Goal: Task Accomplishment & Management: Manage account settings

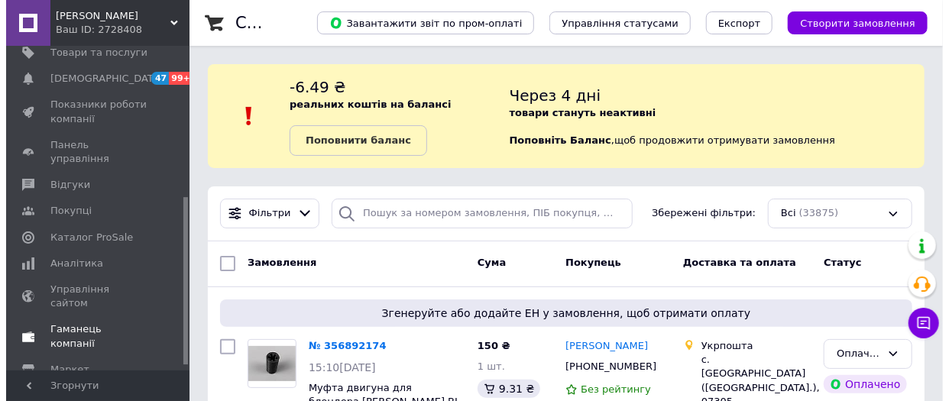
scroll to position [300, 0]
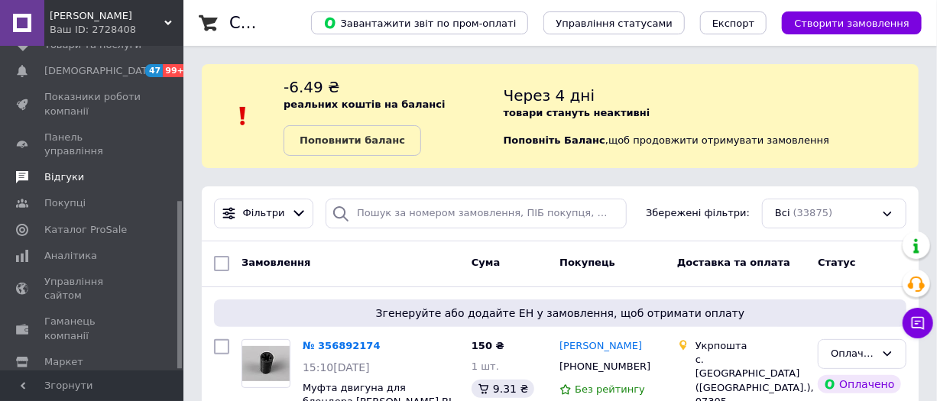
click at [79, 170] on span "Відгуки" at bounding box center [92, 177] width 97 height 14
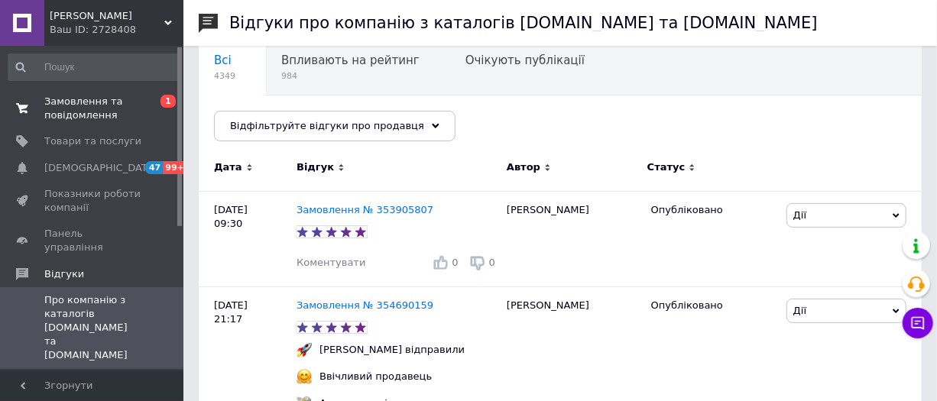
click at [69, 110] on span "Замовлення та повідомлення" at bounding box center [92, 109] width 97 height 28
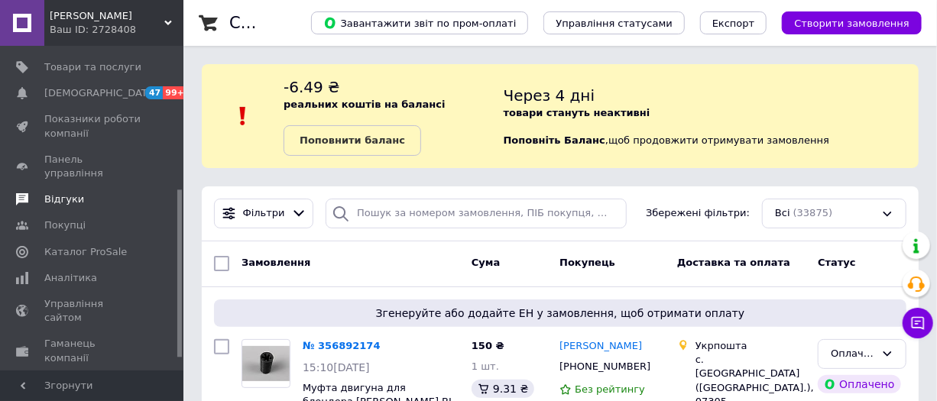
click at [66, 186] on link "Відгуки" at bounding box center [93, 199] width 187 height 26
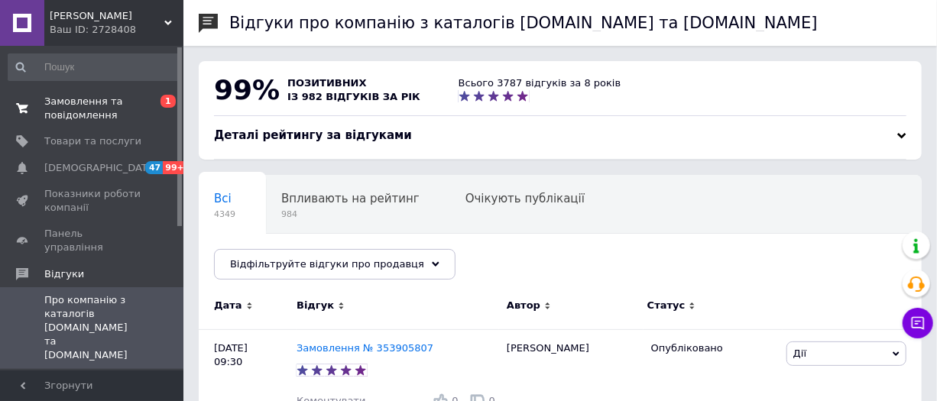
click at [72, 102] on span "Замовлення та повідомлення" at bounding box center [92, 109] width 97 height 28
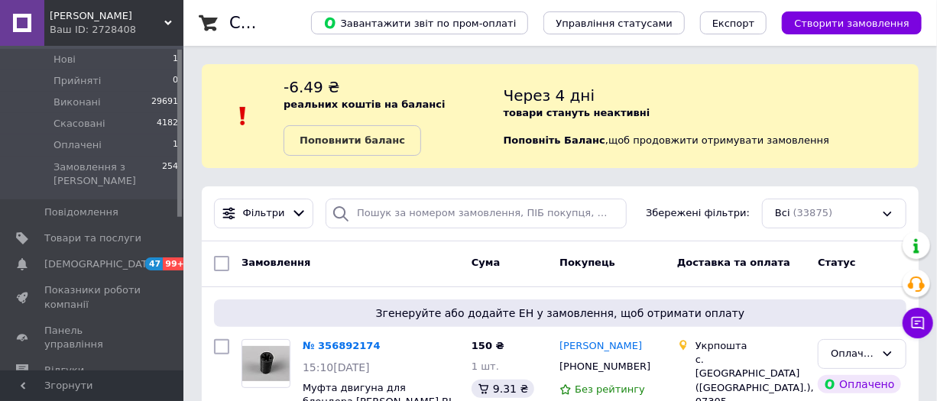
scroll to position [208, 0]
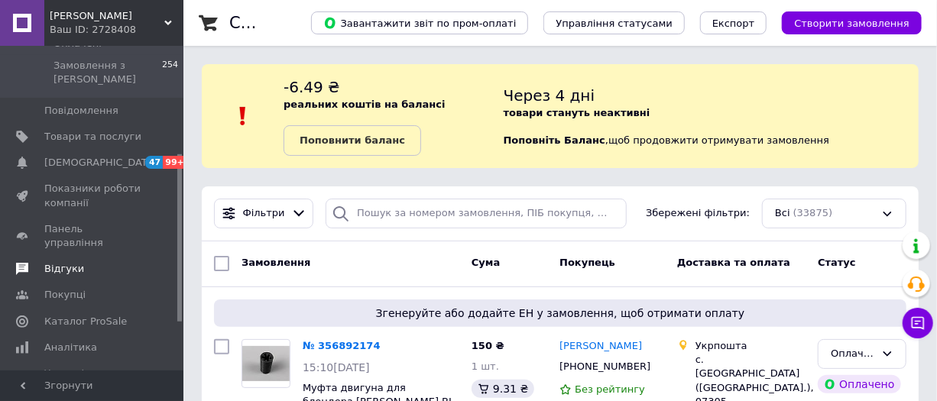
click at [61, 262] on span "Відгуки" at bounding box center [64, 269] width 40 height 14
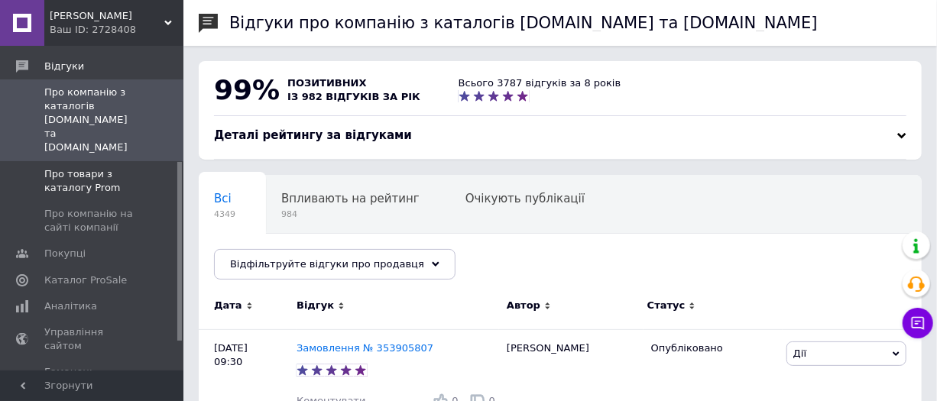
click at [79, 167] on span "Про товари з каталогу Prom" at bounding box center [92, 181] width 97 height 28
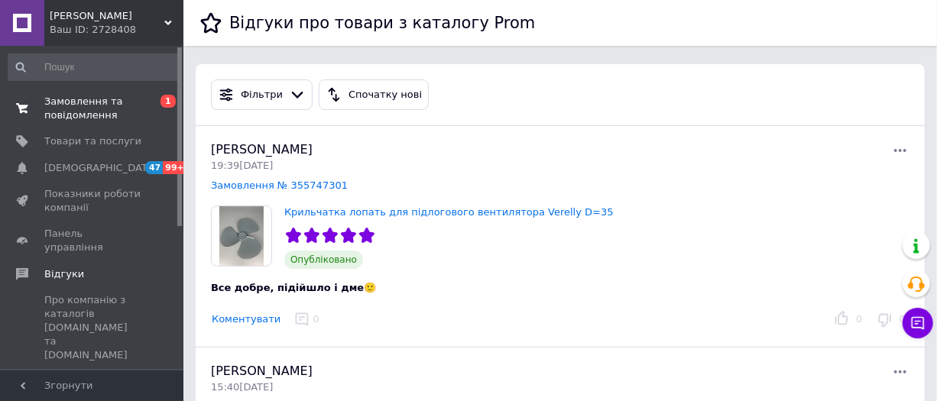
click at [94, 106] on span "Замовлення та повідомлення" at bounding box center [92, 109] width 97 height 28
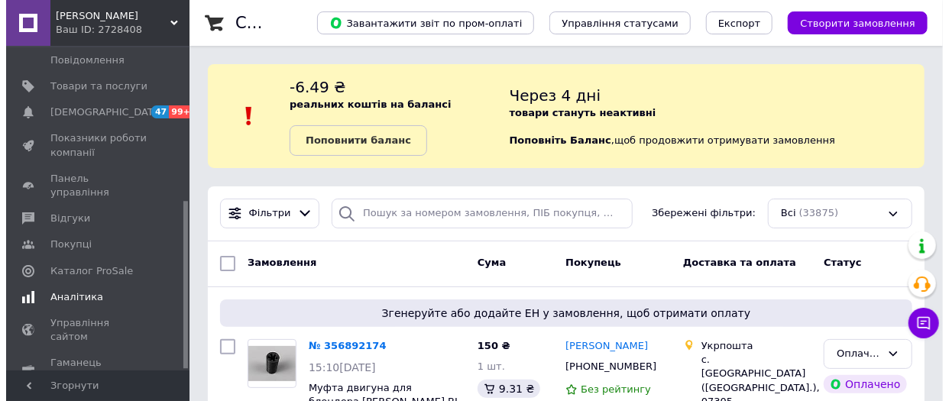
scroll to position [300, 0]
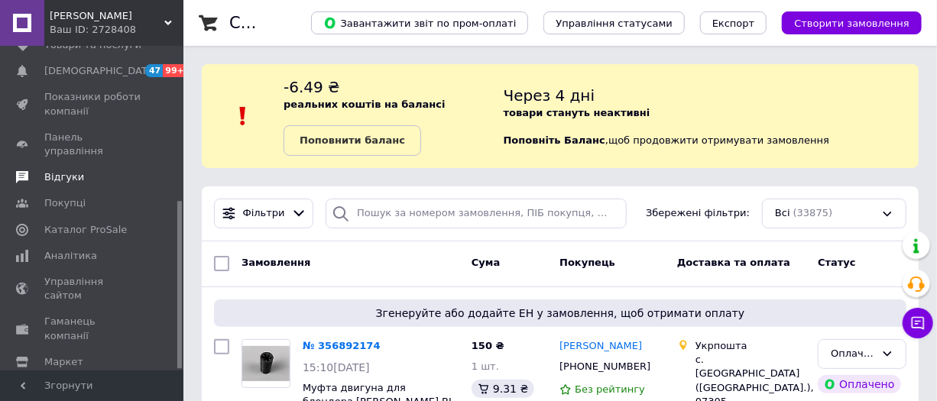
click at [73, 170] on span "Відгуки" at bounding box center [64, 177] width 40 height 14
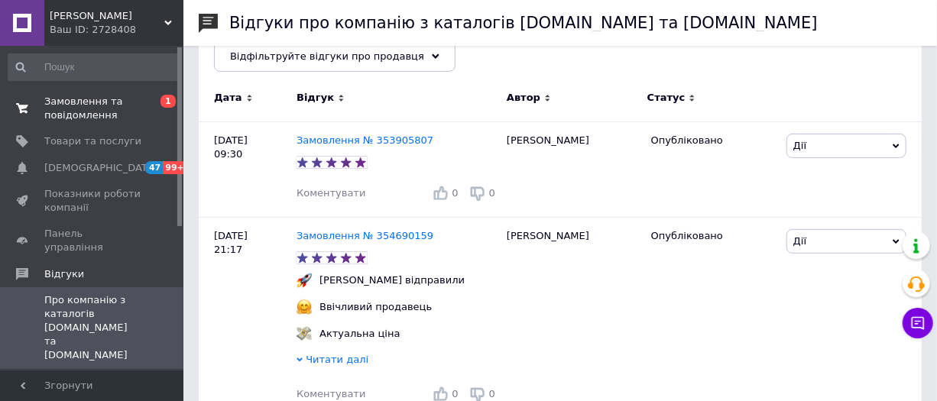
click at [24, 118] on span at bounding box center [22, 109] width 44 height 28
